Goal: Share content: Share content

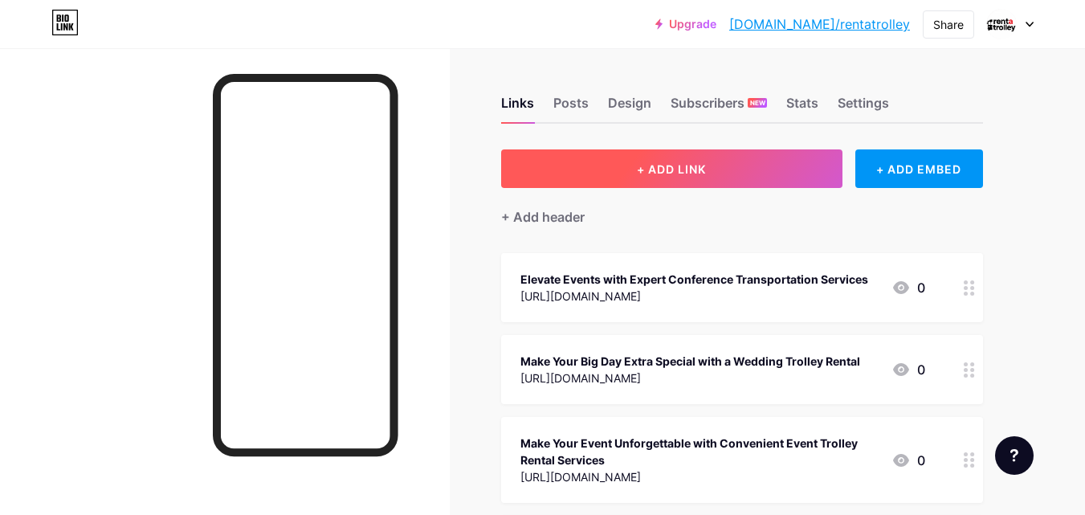
click at [671, 170] on span "+ ADD LINK" at bounding box center [671, 169] width 69 height 14
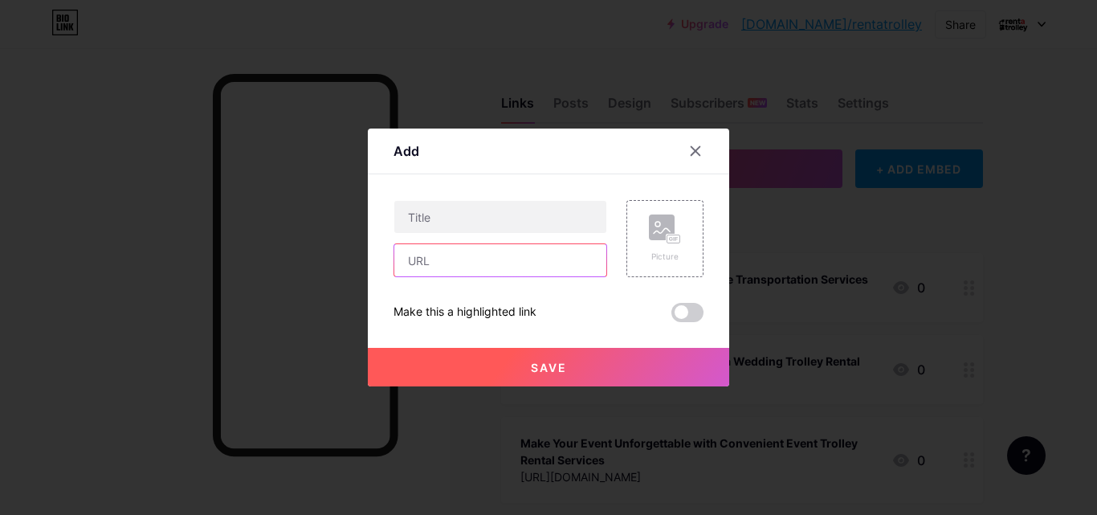
click at [474, 260] on input "text" at bounding box center [500, 260] width 212 height 32
paste input "[URL][DOMAIN_NAME]"
type input "[URL][DOMAIN_NAME]"
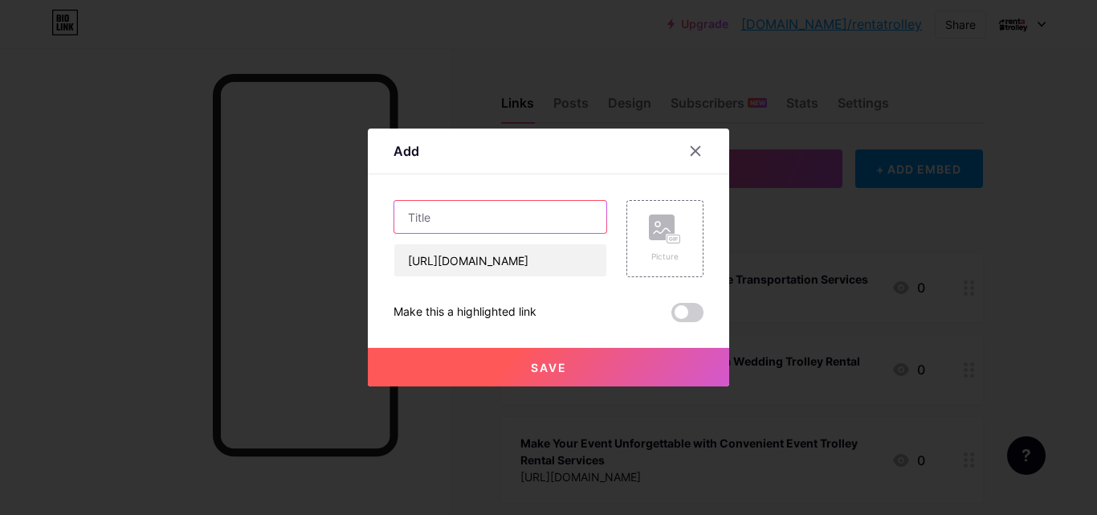
click at [500, 218] on input "text" at bounding box center [500, 217] width 212 height 32
paste input "Event Trolley Rental – Adding Charm and Comfort to Your Special Occasions"
type input "Event Trolley Rental – Adding Charm and Comfort to Your Special Occasions"
click at [570, 371] on button "Save" at bounding box center [549, 367] width 362 height 39
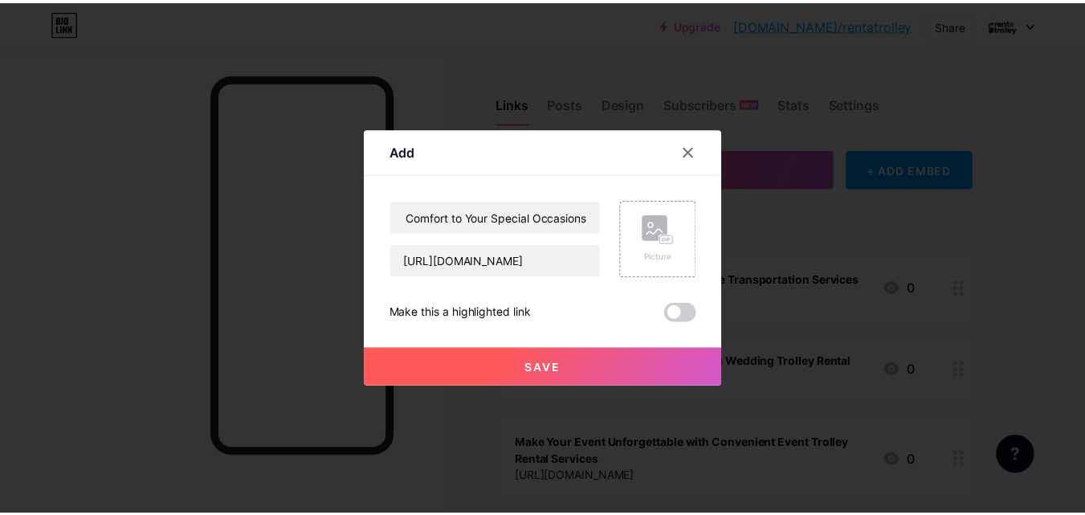
scroll to position [0, 0]
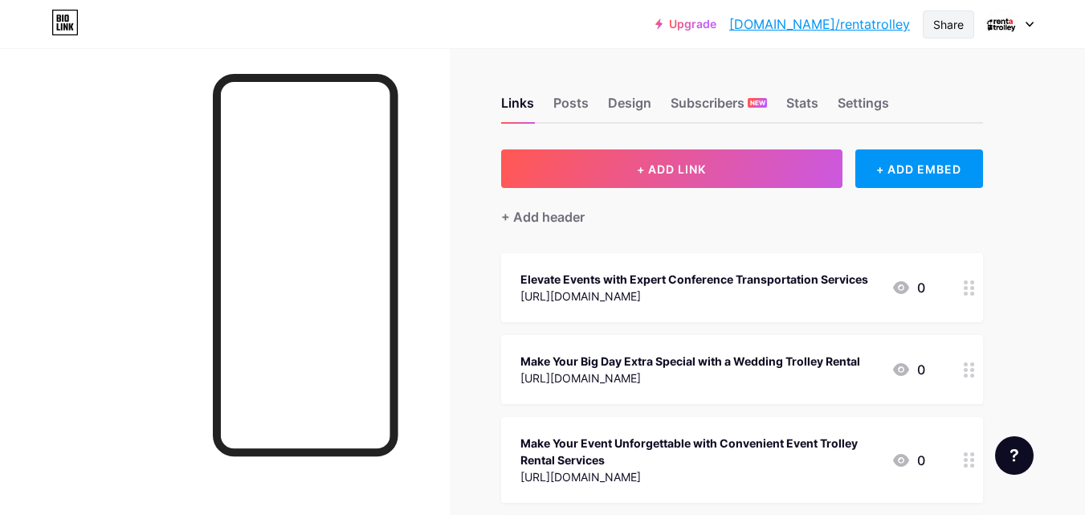
click at [953, 27] on div "Share" at bounding box center [949, 24] width 31 height 17
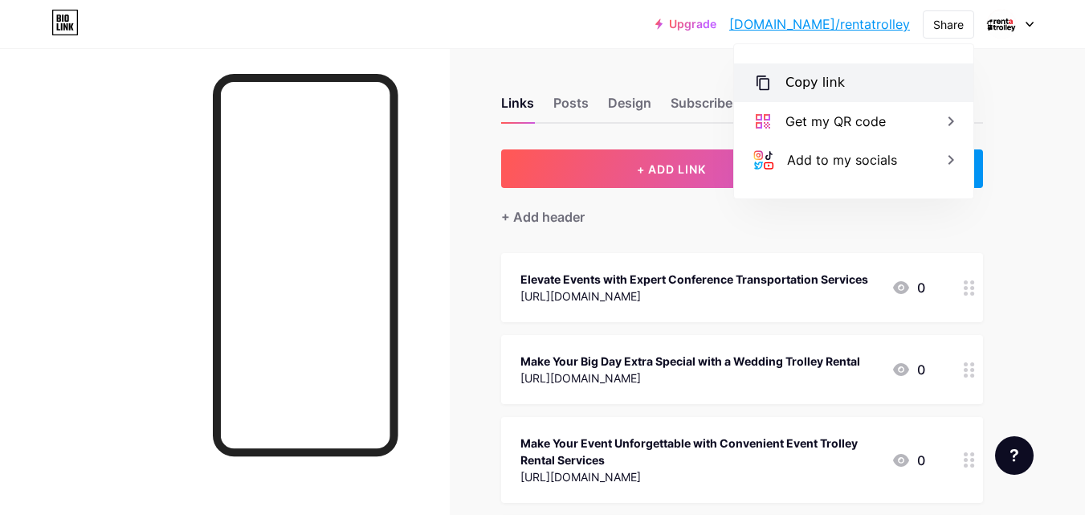
click at [841, 83] on div "Copy link" at bounding box center [853, 82] width 239 height 39
